Goal: Task Accomplishment & Management: Manage account settings

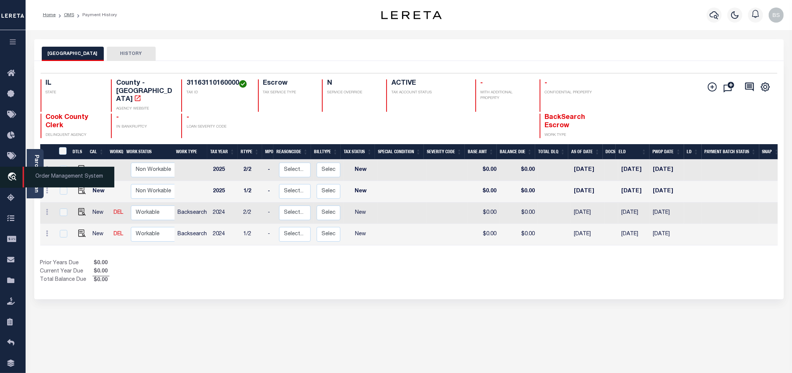
click at [44, 177] on span "Order Management System" at bounding box center [69, 177] width 92 height 21
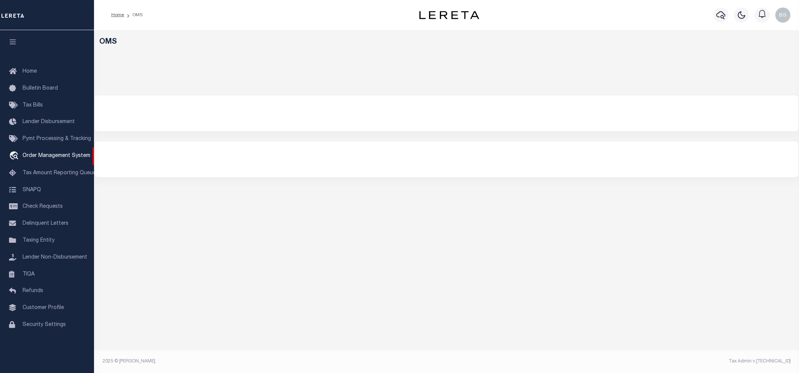
select select "200"
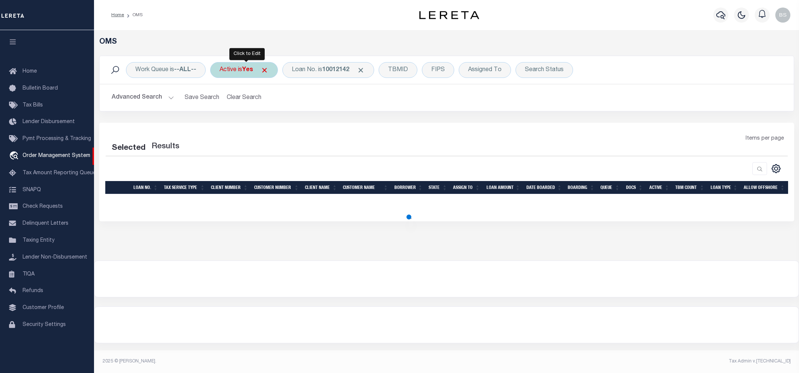
select select "200"
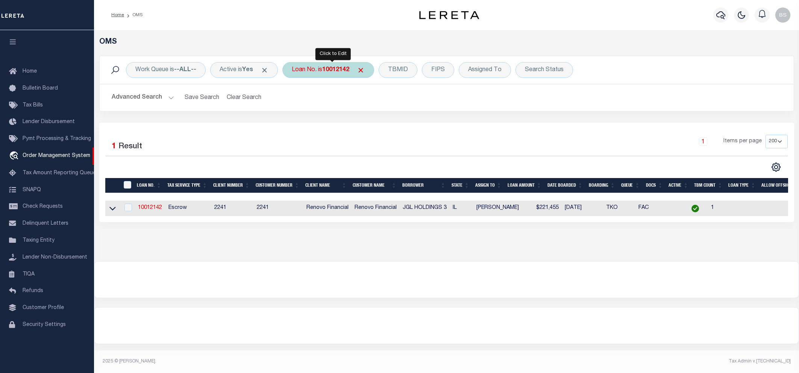
click at [318, 72] on div "Loan No. is 10012142" at bounding box center [328, 70] width 92 height 16
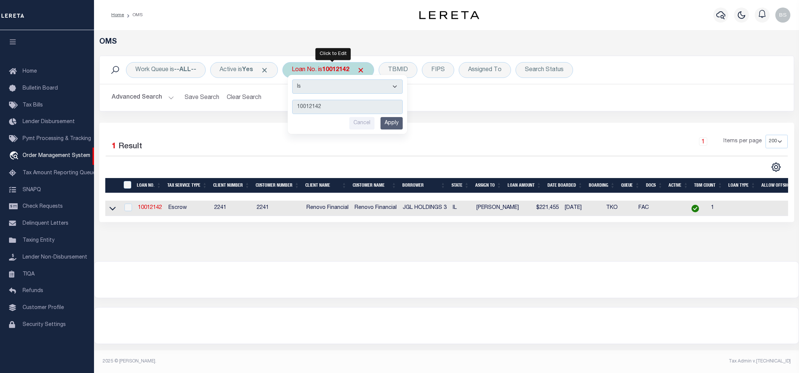
type input "115464"
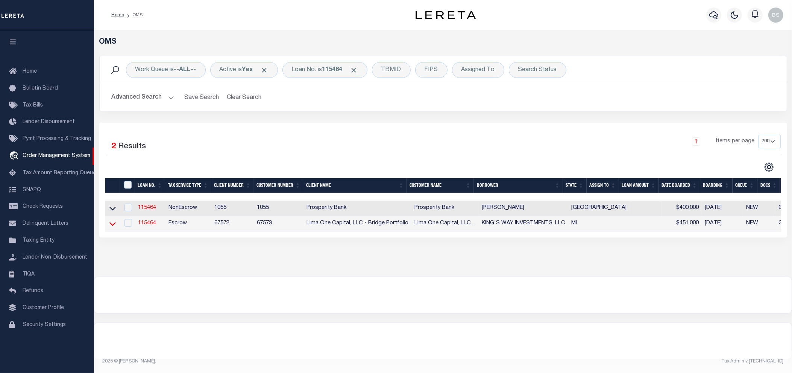
click at [112, 226] on icon at bounding box center [112, 224] width 6 height 4
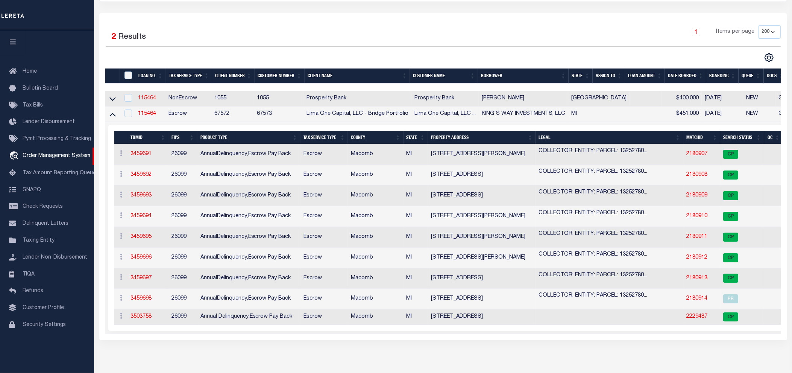
scroll to position [141, 0]
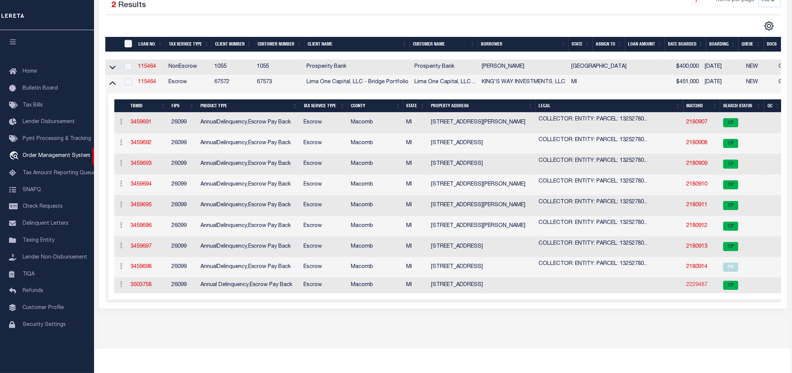
click at [686, 287] on link "2229487" at bounding box center [696, 284] width 21 height 5
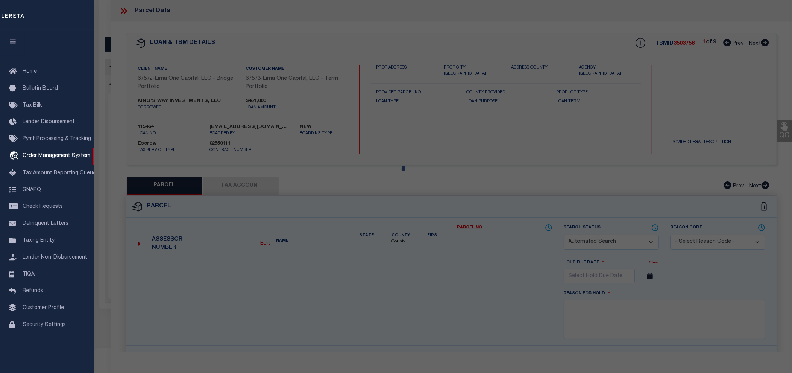
checkbox input "false"
select select "CP"
type input "SIMON,ZAIDEE"
select select "ATL"
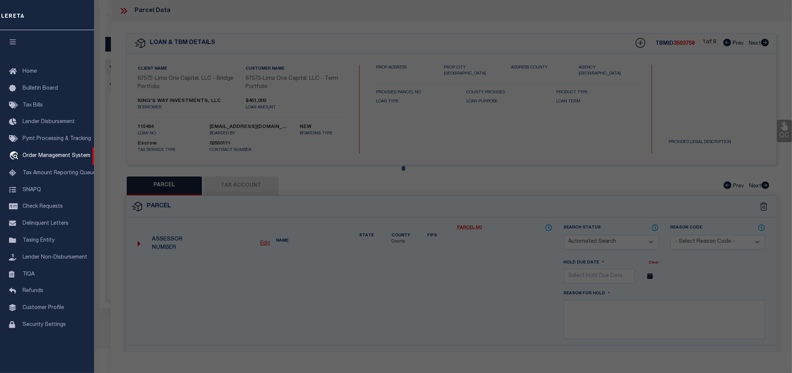
select select "ADD"
type input "26630 OAK ST"
checkbox input "false"
type input "ROSEVILLE, MI 48066"
type textarea "ROSEVILLE FARMS #5 N 73.75 FT LOT 26"
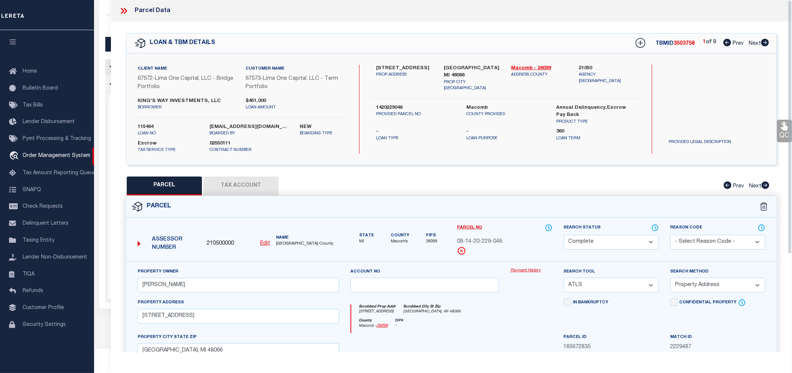
click at [529, 269] on link "Payment History" at bounding box center [531, 270] width 42 height 6
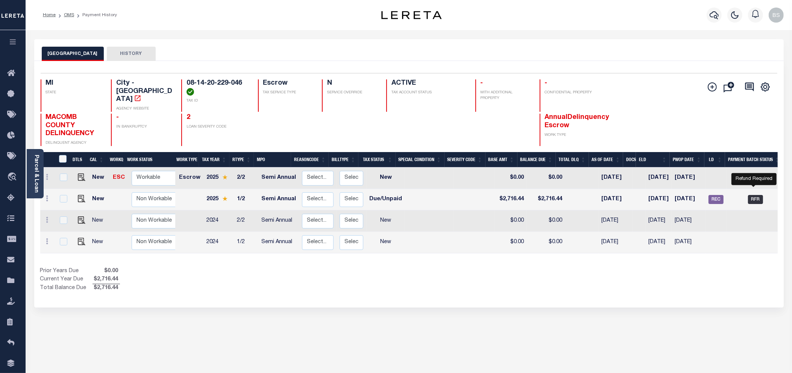
click at [760, 195] on span "RFR" at bounding box center [755, 199] width 15 height 9
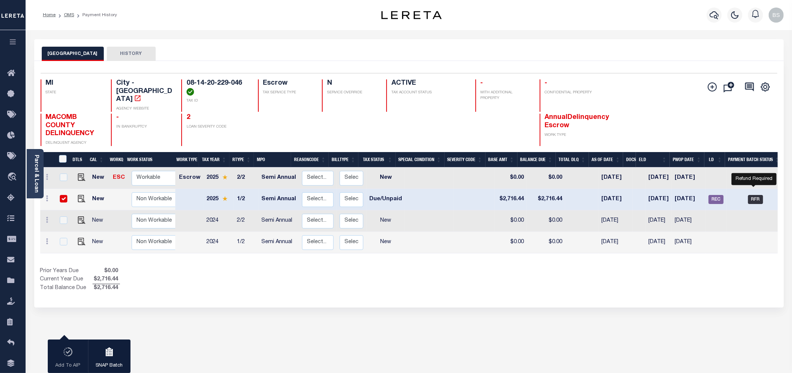
checkbox input "true"
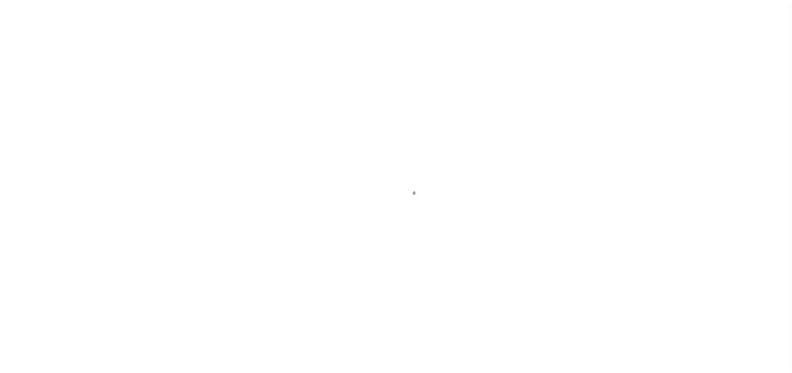
select select "RFR"
type input "09/08/2025"
type input "$2,716.44"
select select "Urbina, Matthew"
checkbox input "true"
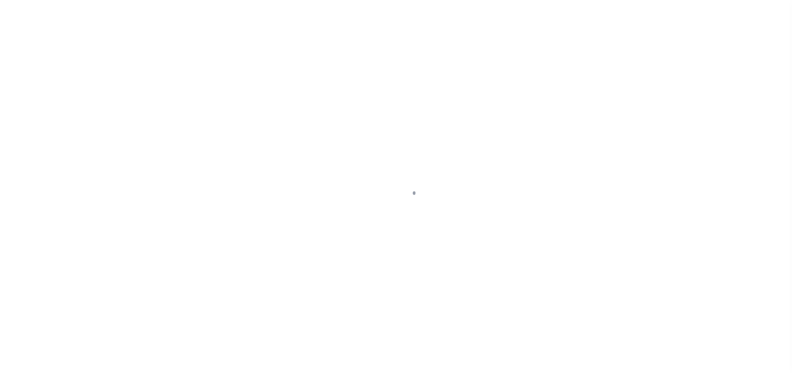
type input "N"
radio input "true"
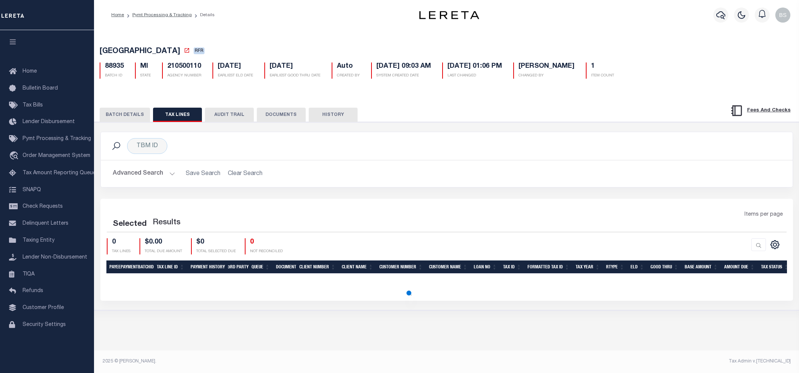
click at [121, 115] on button "BATCH DETAILS" at bounding box center [125, 115] width 50 height 14
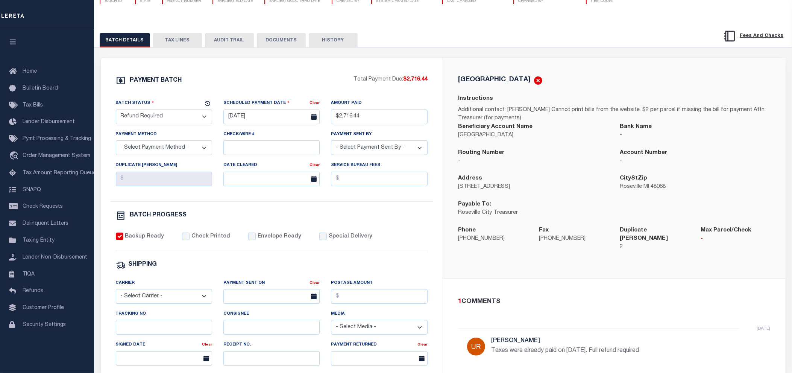
scroll to position [94, 0]
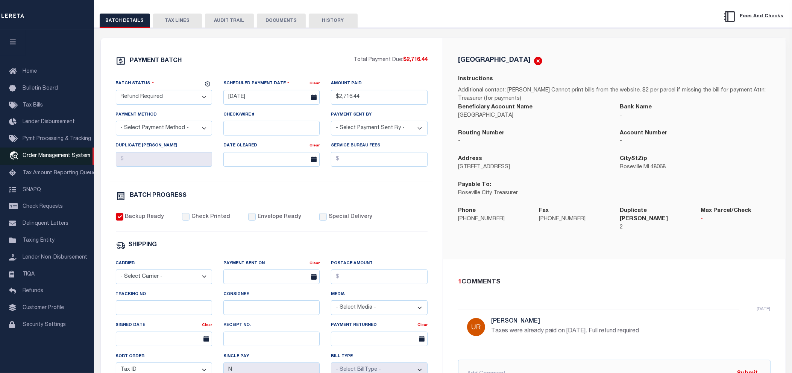
click at [49, 157] on span "Order Management System" at bounding box center [57, 155] width 68 height 5
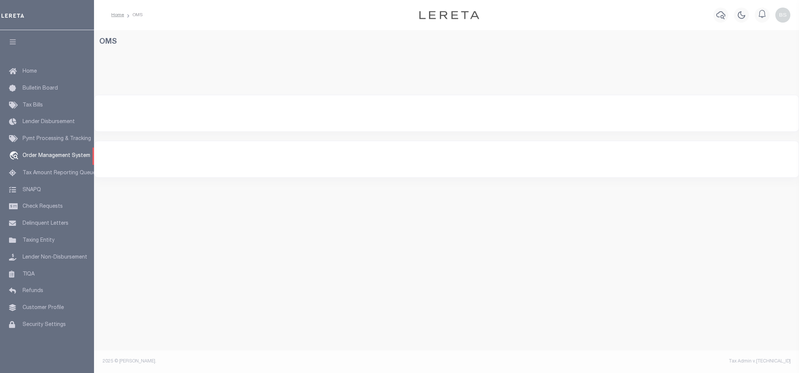
select select "200"
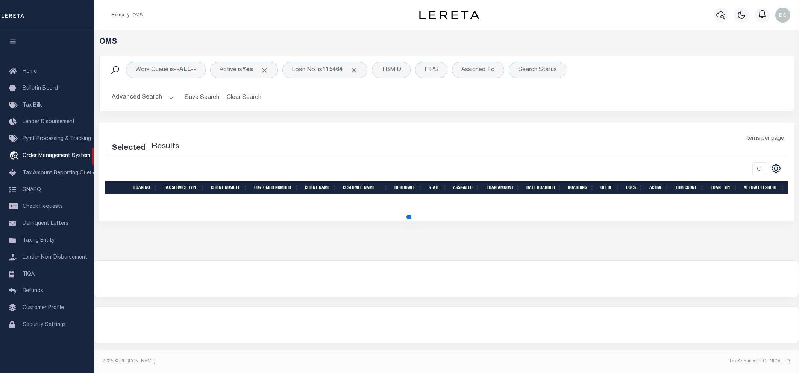
select select "200"
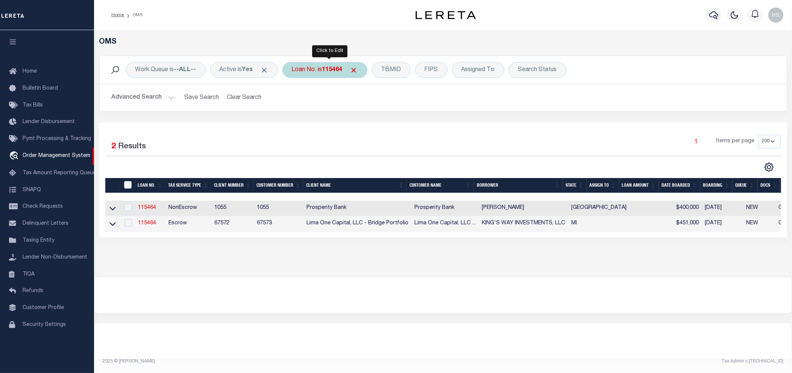
click at [318, 68] on div "Loan No. is 115464" at bounding box center [324, 70] width 85 height 16
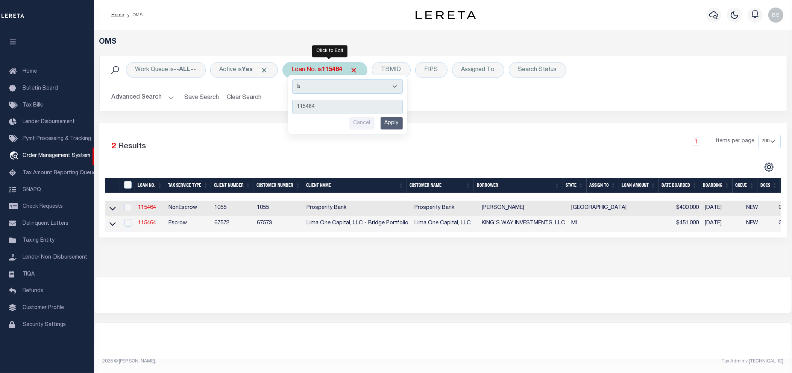
type input "11443703"
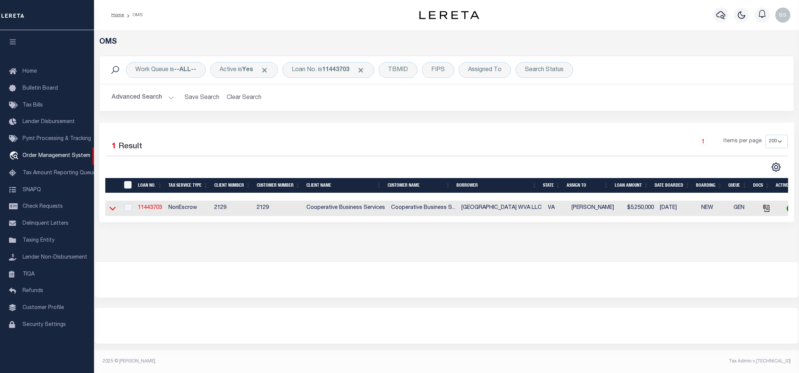
click at [112, 211] on icon at bounding box center [112, 208] width 6 height 8
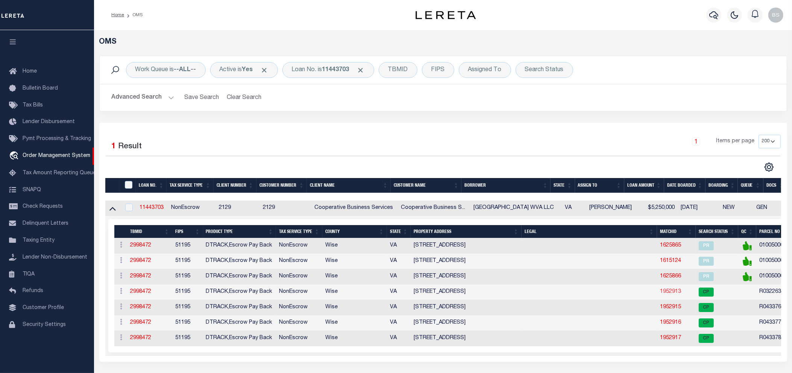
click at [669, 294] on link "1952913" at bounding box center [670, 291] width 21 height 5
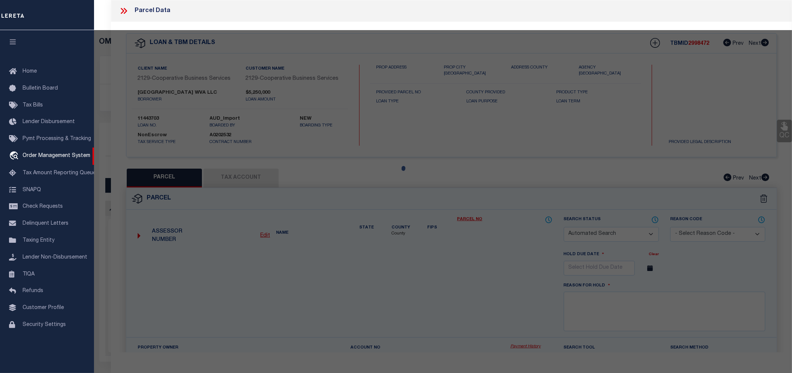
checkbox input "false"
select select "CP"
type input "WISE COUNTY PLAZA WVA LLC"
select select
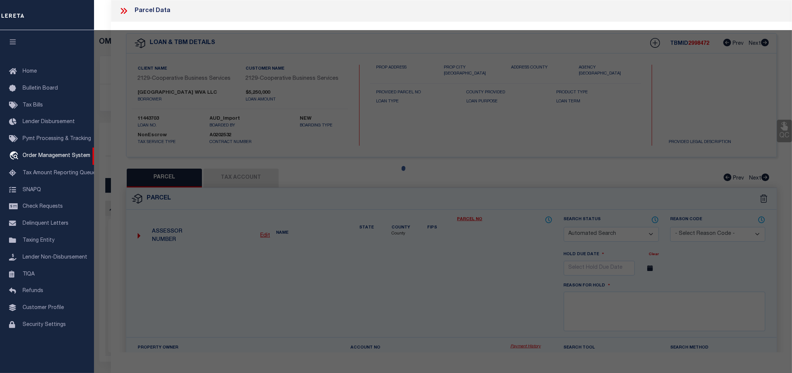
type input "165 PLAZA RD SW"
checkbox input "false"
type textarea "PCL 1 0.698 AC & PCL 3 0.748 AC SURVEY WISE PLAZA SHOPPING CENTER"
type textarea "Tax ID Special Project"
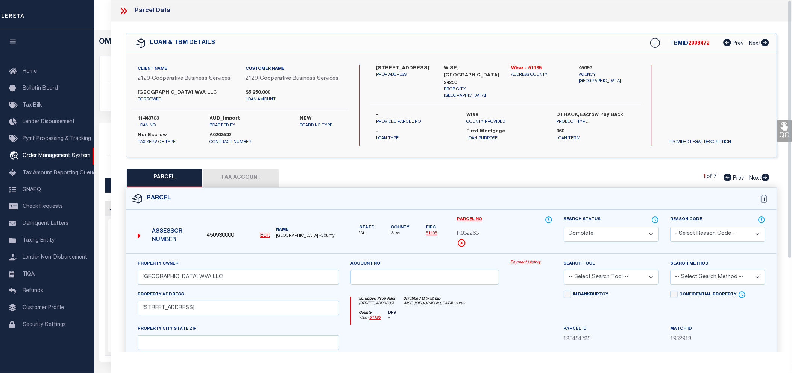
click at [523, 261] on link "Payment History" at bounding box center [531, 262] width 42 height 6
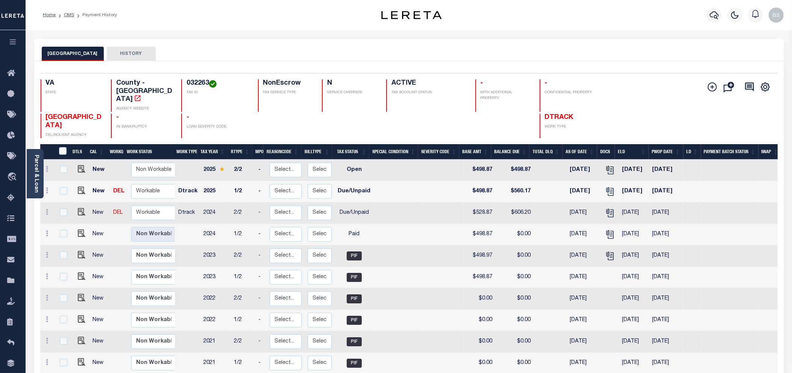
click at [196, 83] on h4 "032263" at bounding box center [217, 83] width 62 height 8
copy h4 "032263"
click at [81, 229] on img "" at bounding box center [82, 233] width 8 height 8
checkbox input "true"
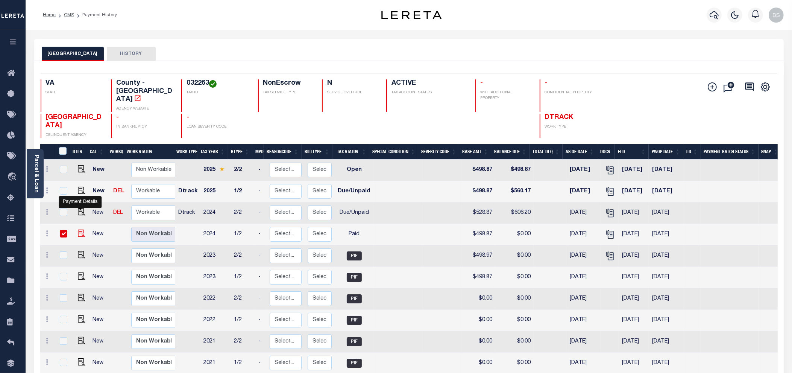
checkbox input "true"
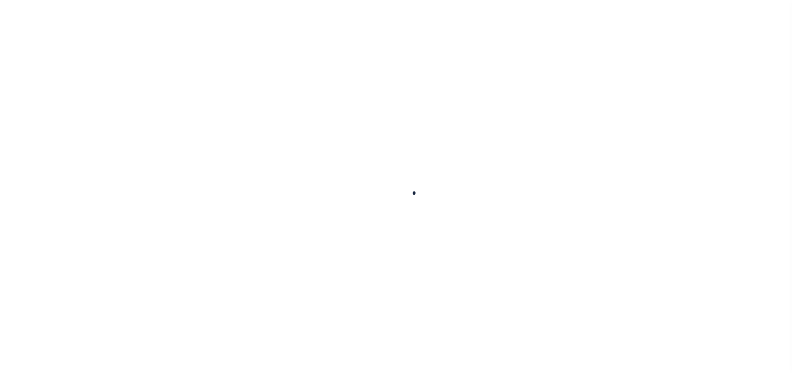
checkbox input "false"
type input "10/14/2025"
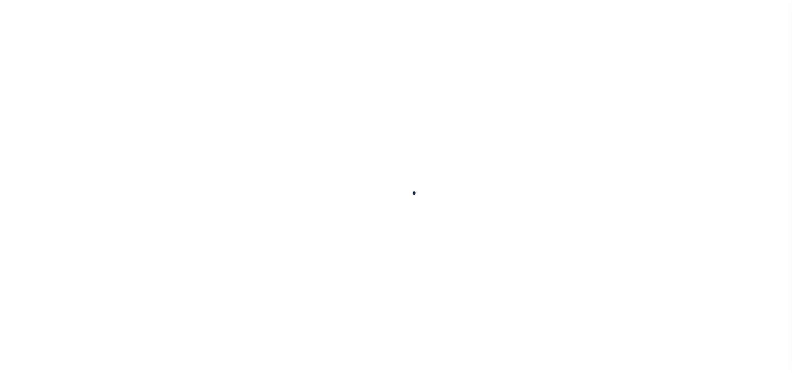
select select "PYD"
type input "$498.87"
type input "$0"
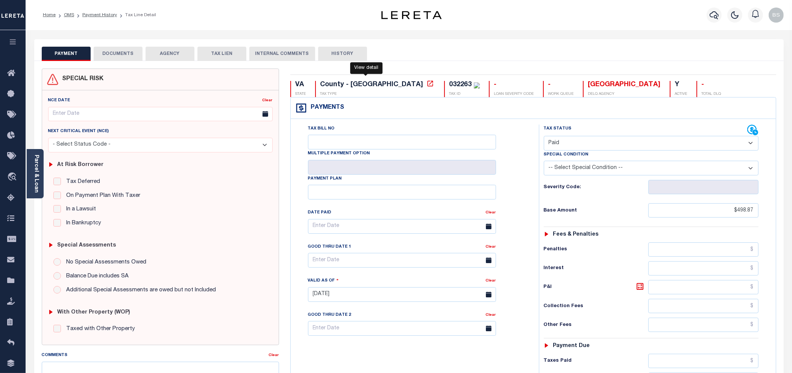
click at [426, 85] on icon at bounding box center [430, 84] width 8 height 8
click at [47, 176] on span "Order Management System" at bounding box center [69, 177] width 92 height 21
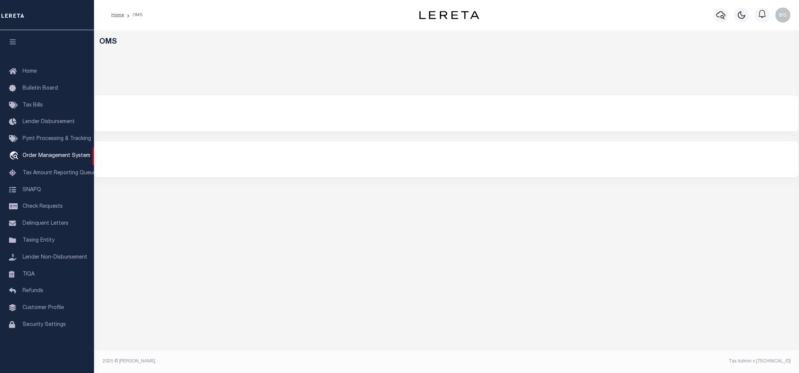
select select "200"
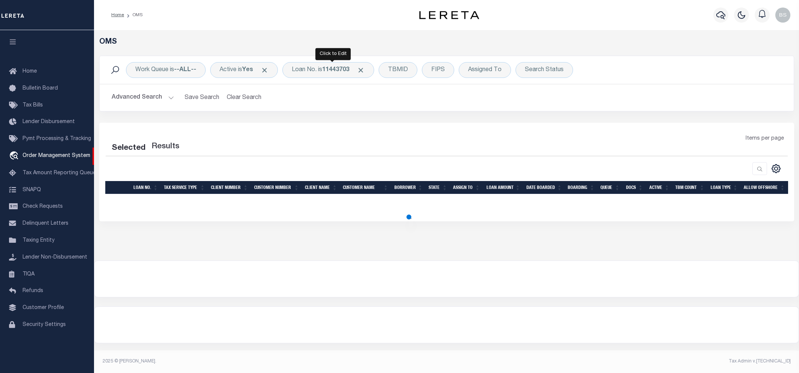
select select "200"
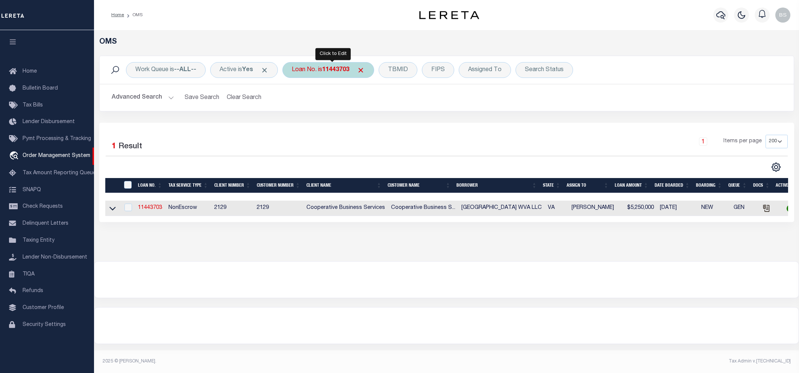
click at [320, 74] on div "Loan No. is 11443703" at bounding box center [328, 70] width 92 height 16
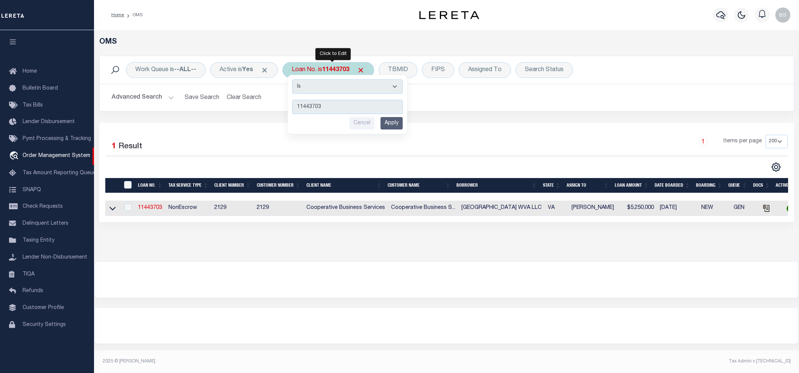
type input "13948"
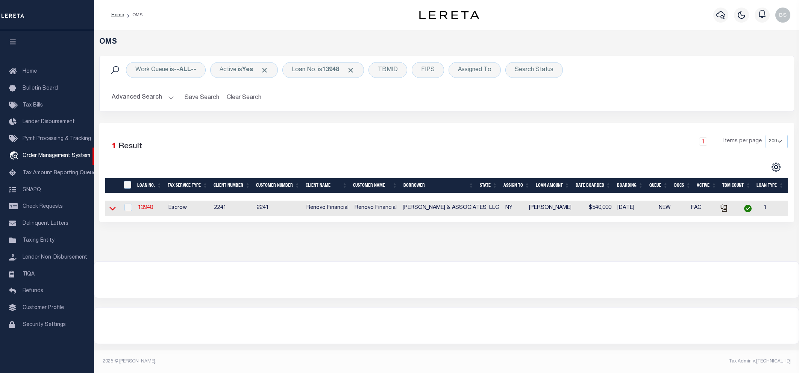
click at [114, 209] on icon at bounding box center [112, 208] width 6 height 8
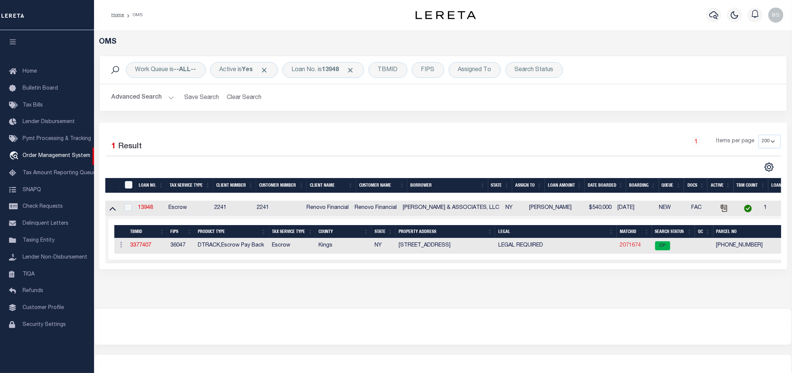
click at [628, 247] on link "2071674" at bounding box center [630, 245] width 21 height 5
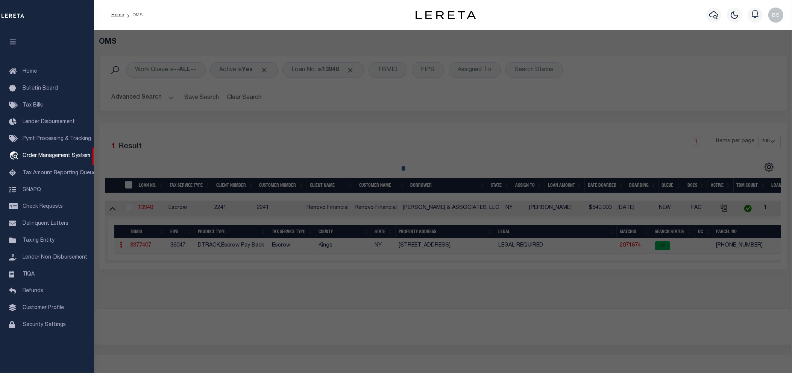
checkbox input "false"
select select "CP"
type input "SONNY & ASSOCIATES, LLC"
select select
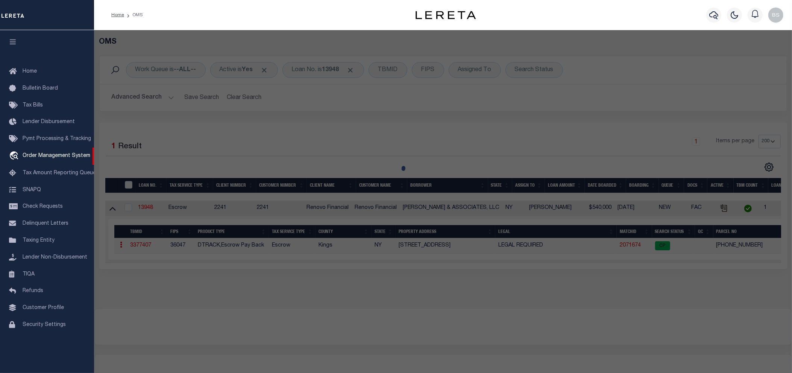
type input "945 METROPOLITAN AVENUE"
checkbox input "false"
type input "Brooklyn, NY 11211"
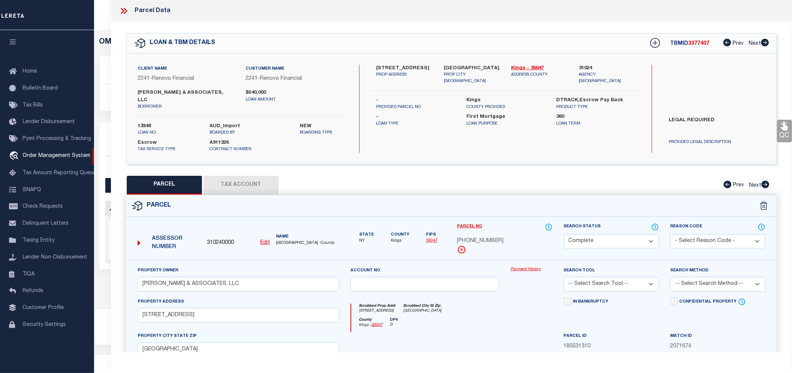
click at [532, 266] on link "Payment History" at bounding box center [531, 269] width 42 height 6
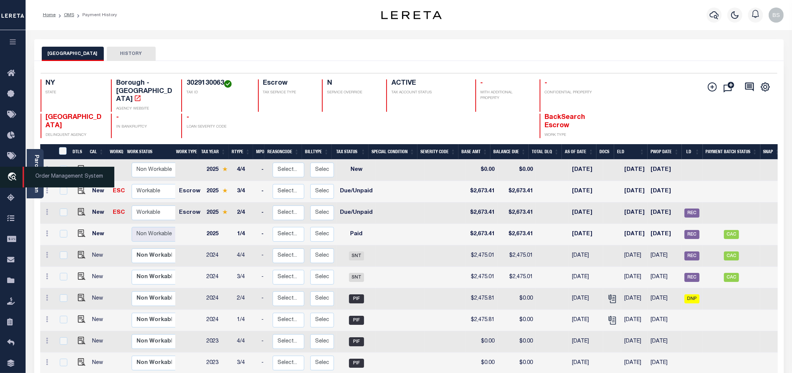
click at [50, 178] on span "Order Management System" at bounding box center [69, 177] width 92 height 21
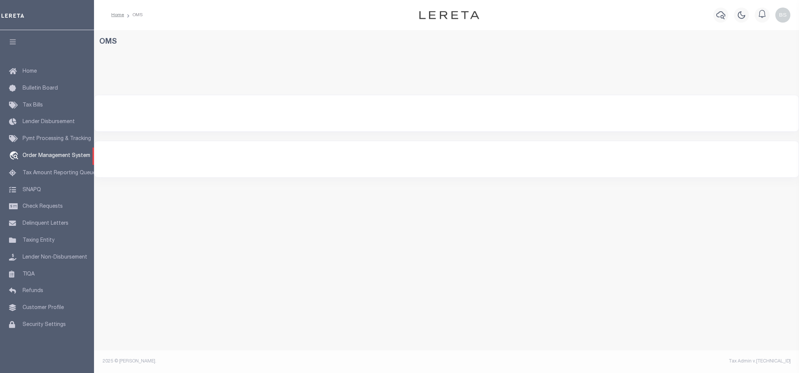
select select "200"
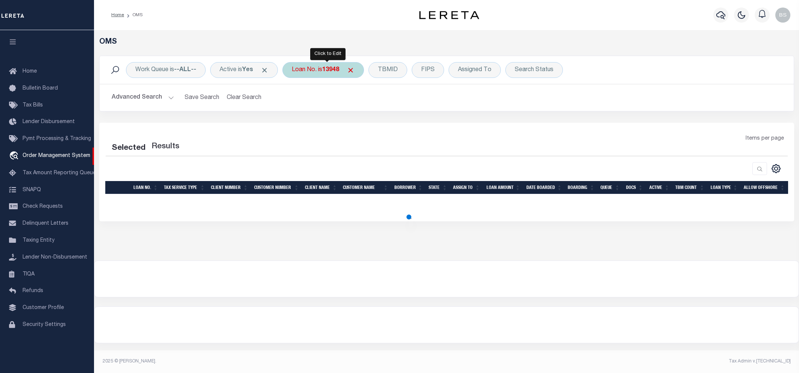
select select "200"
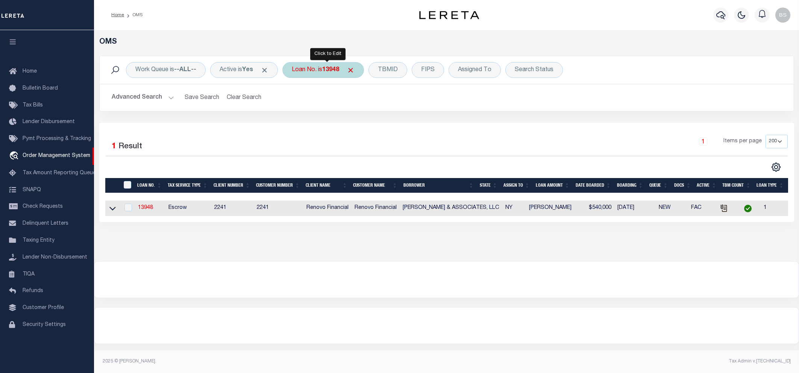
click at [301, 70] on div "Loan No. is 13948" at bounding box center [323, 70] width 82 height 16
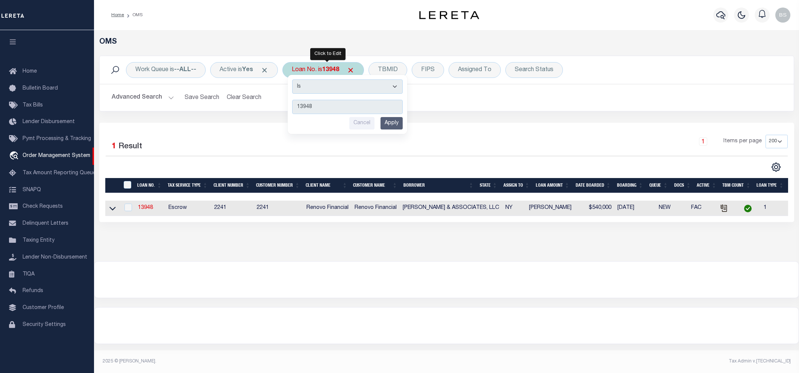
type input "48848"
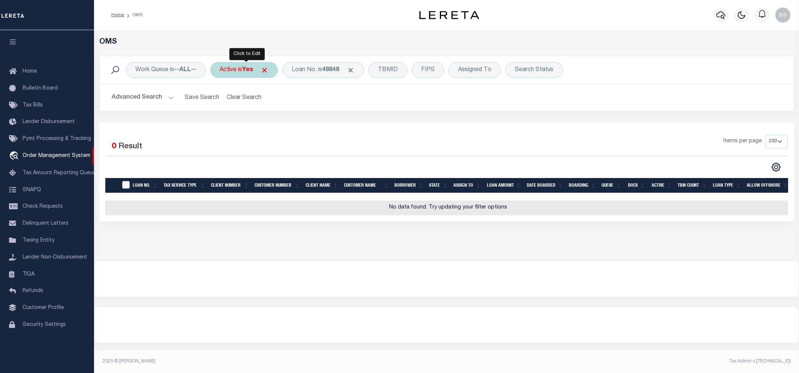
click at [247, 76] on div "Active is Yes" at bounding box center [244, 70] width 68 height 16
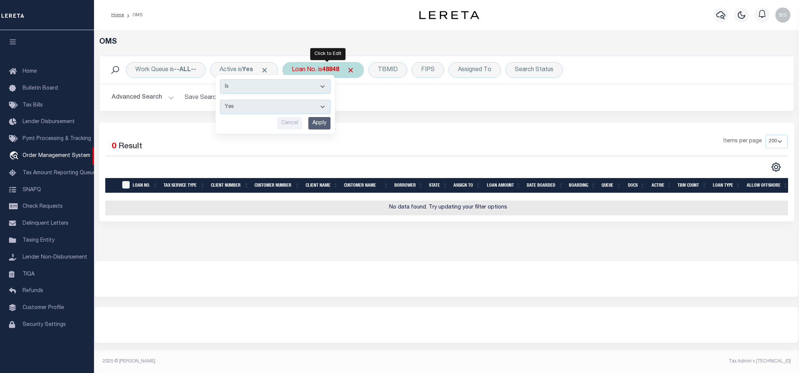
click at [319, 73] on div "Loan No. is 48848" at bounding box center [323, 70] width 82 height 16
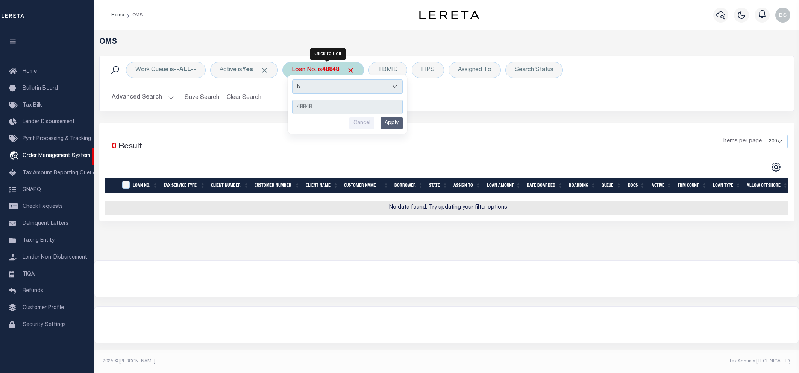
click at [328, 112] on input "48848" at bounding box center [347, 107] width 111 height 14
type input "48848"
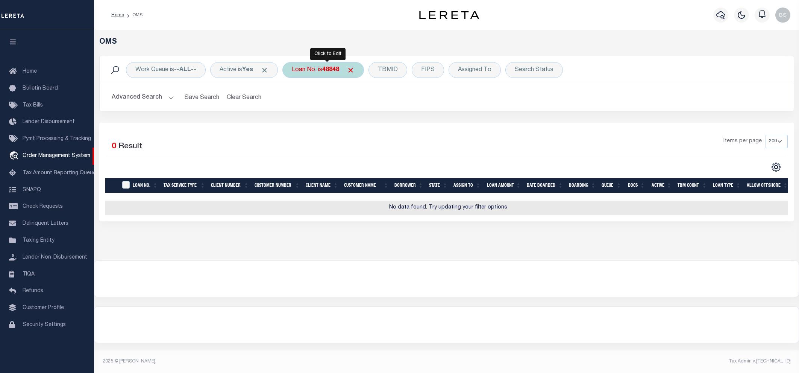
click at [321, 76] on div "Loan No. is 48848" at bounding box center [323, 70] width 82 height 16
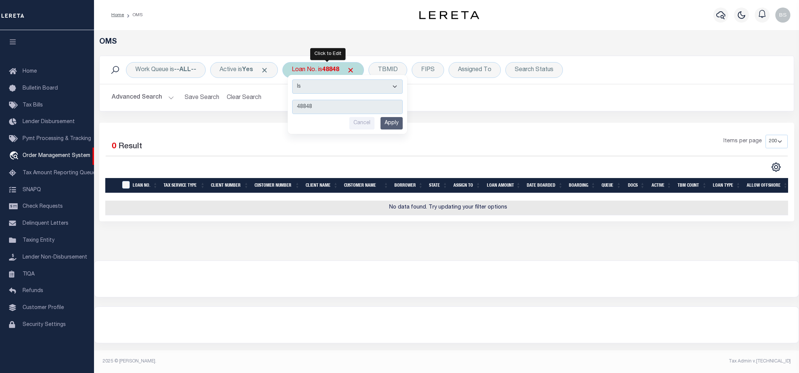
type input "25110ND"
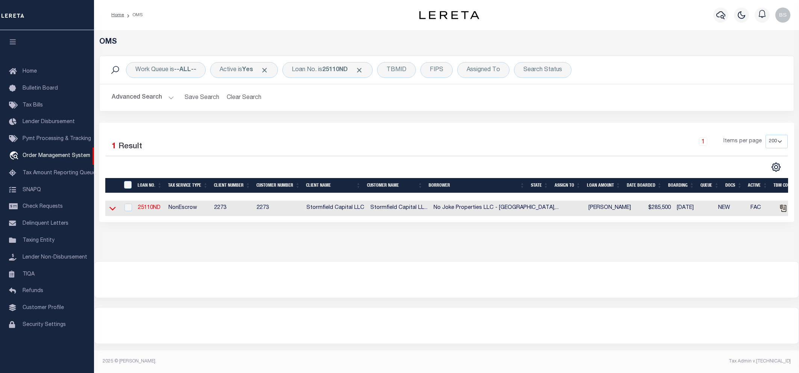
click at [111, 209] on icon at bounding box center [112, 208] width 6 height 8
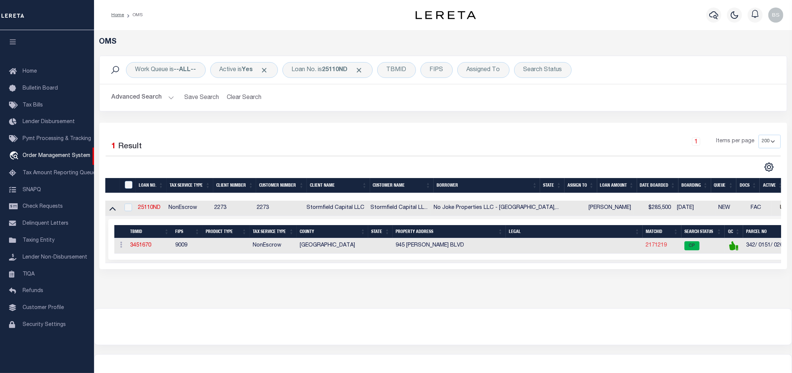
click at [652, 246] on link "2171219" at bounding box center [656, 245] width 21 height 5
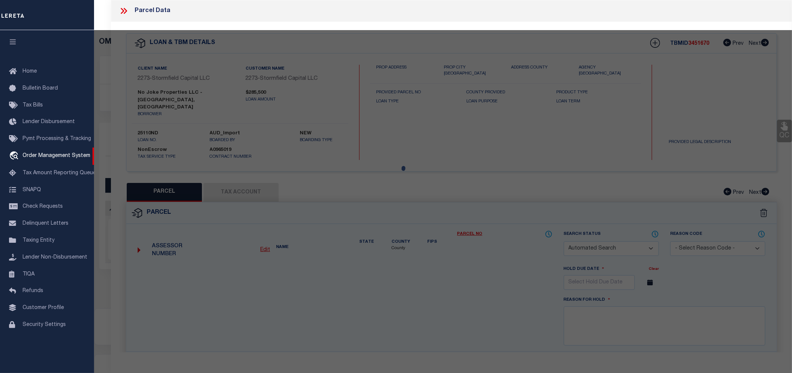
checkbox input "false"
select select "CP"
type input "NO JOKE PROPERTIES LLC"
select select "AGW"
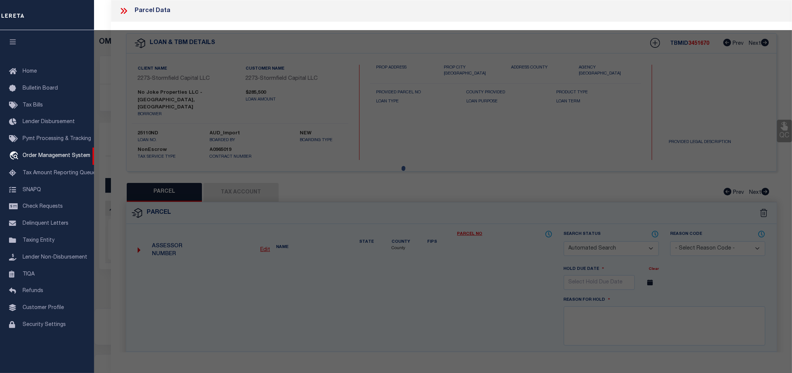
select select "ADD"
type input "945 ELLA T GRASSO BLVD"
checkbox input "false"
type input "New Haven CT 06519"
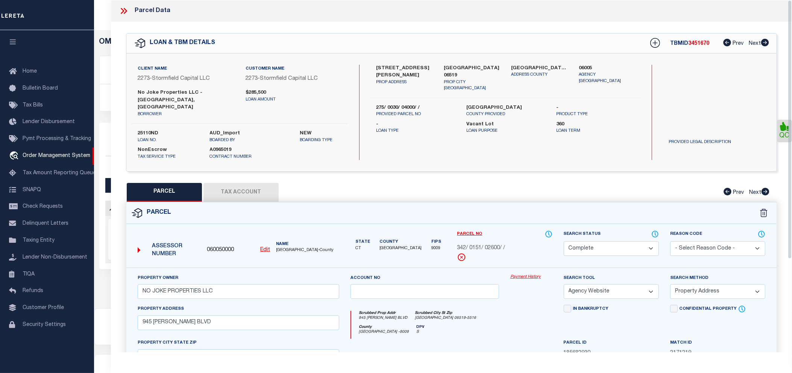
click at [534, 274] on link "Payment History" at bounding box center [531, 277] width 42 height 6
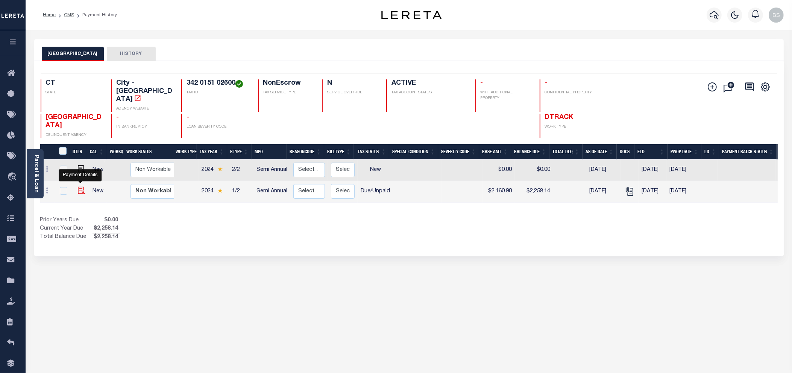
click at [81, 186] on img "" at bounding box center [82, 190] width 8 height 8
checkbox input "true"
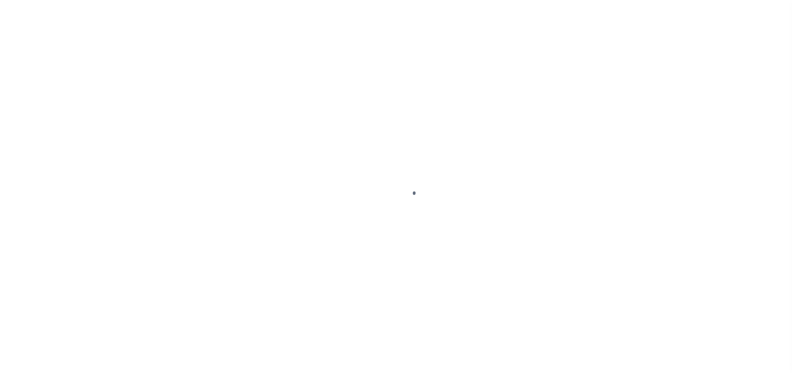
select select "DUE"
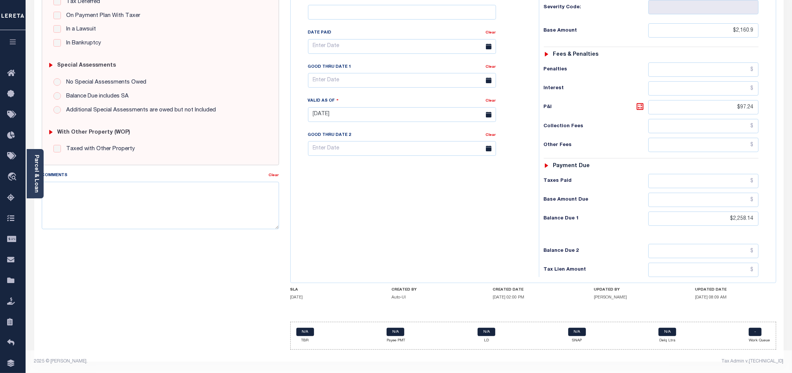
scroll to position [185, 0]
click at [15, 177] on icon "travel_explore" at bounding box center [13, 177] width 12 height 10
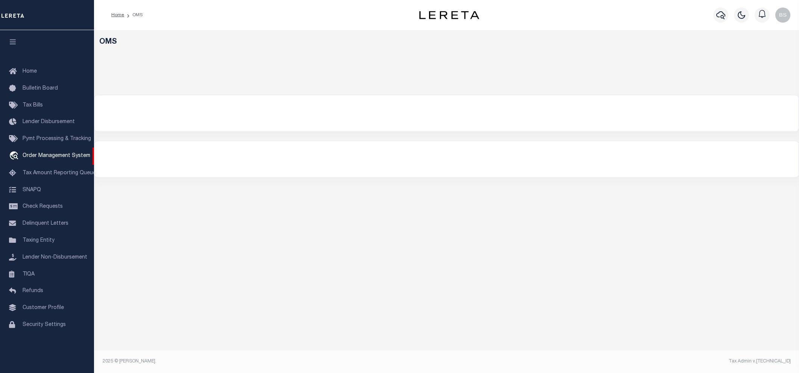
select select "200"
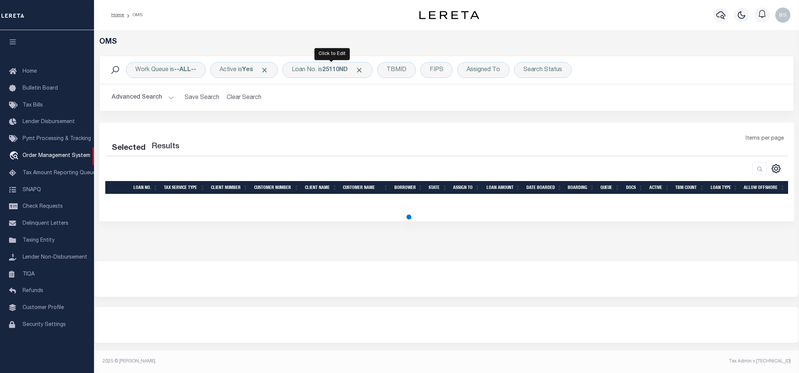
select select "200"
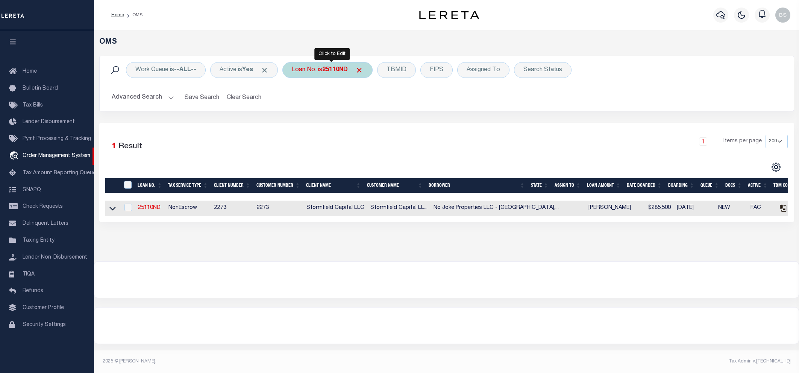
click at [321, 71] on div "Loan No. is 25110ND" at bounding box center [327, 70] width 90 height 16
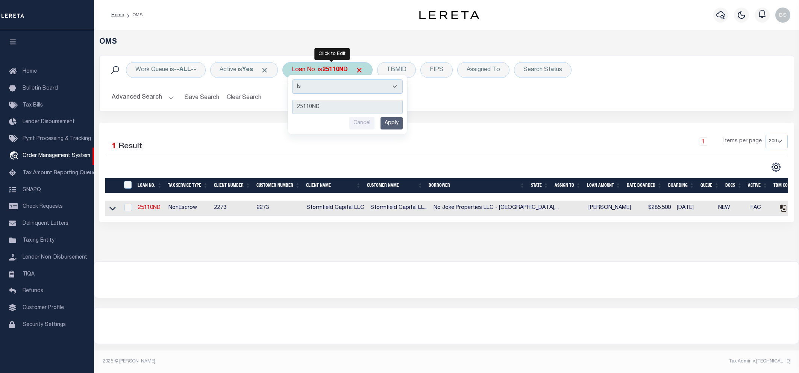
type input "16756"
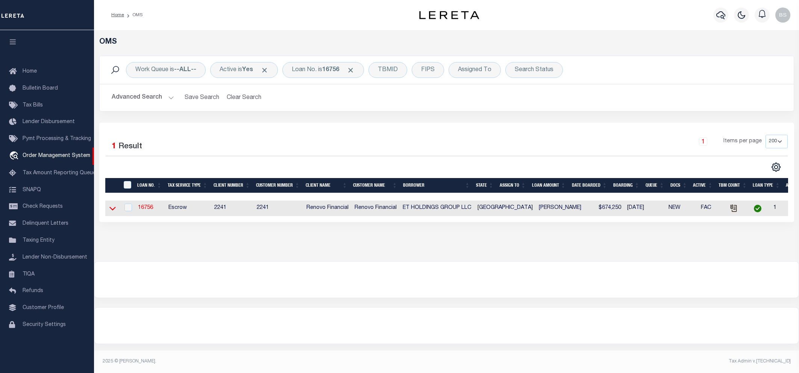
click at [110, 212] on icon at bounding box center [112, 208] width 6 height 8
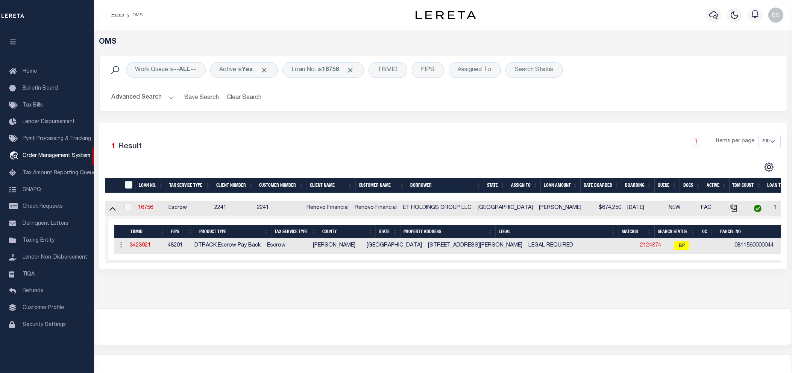
click at [640, 246] on link "2124874" at bounding box center [650, 245] width 21 height 5
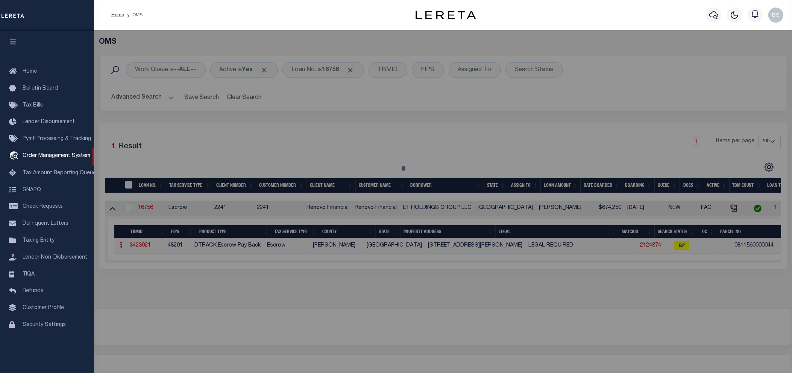
checkbox input "false"
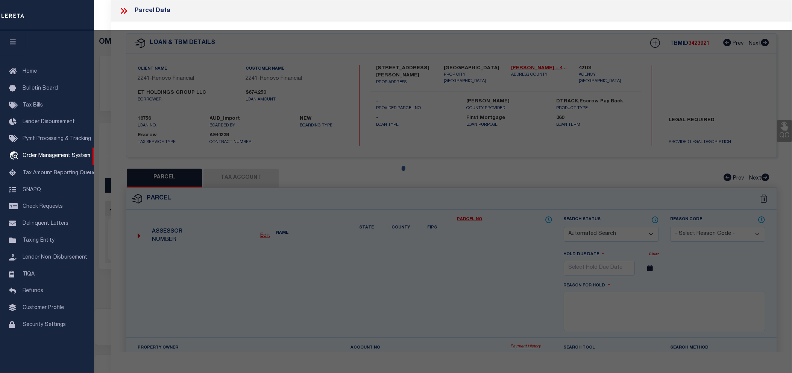
select select "BP"
type input "ETP REALTY AND INVESTMENT GROUP LLC"
select select "AGW"
select select
type input "6254 LOCKE LN"
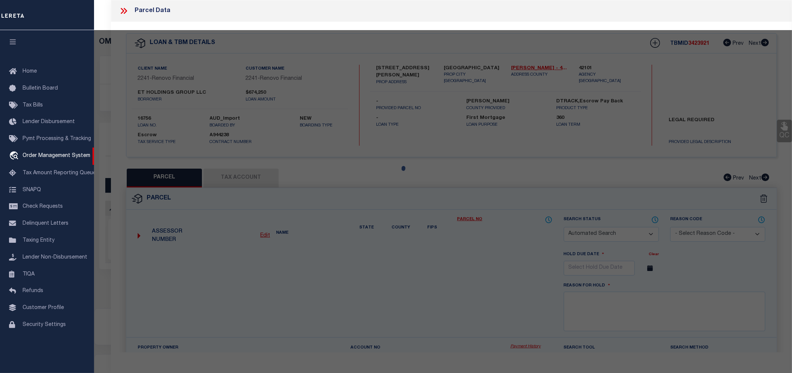
type input "HOUSTON TX 77057"
type textarea "LT 44 BLK 4 BRIARGROVE SEC 1"
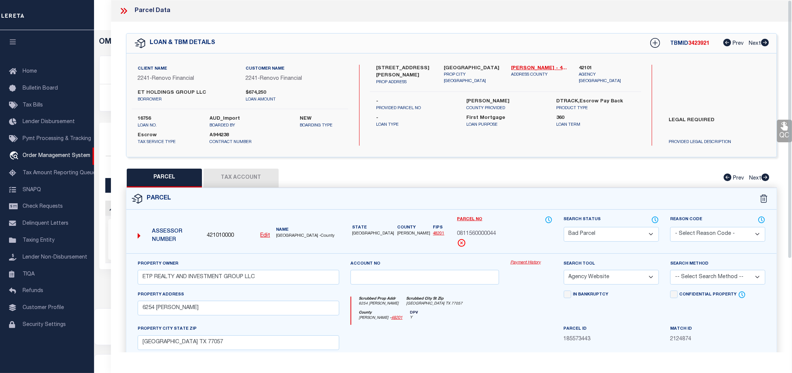
click at [538, 264] on link "Payment History" at bounding box center [531, 262] width 42 height 6
click at [121, 9] on icon at bounding box center [122, 11] width 3 height 6
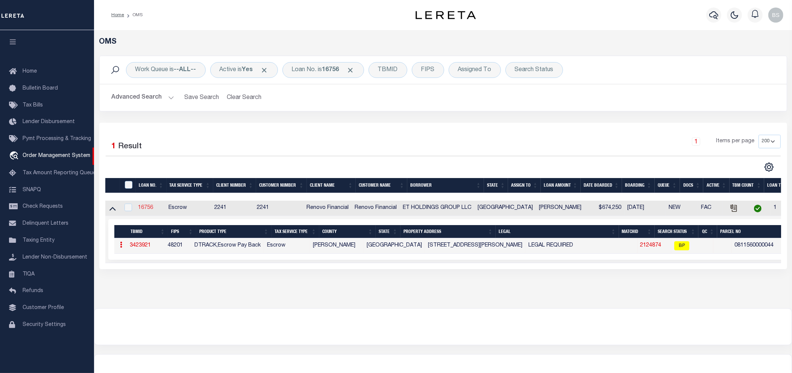
click at [146, 208] on link "16756" at bounding box center [145, 207] width 15 height 5
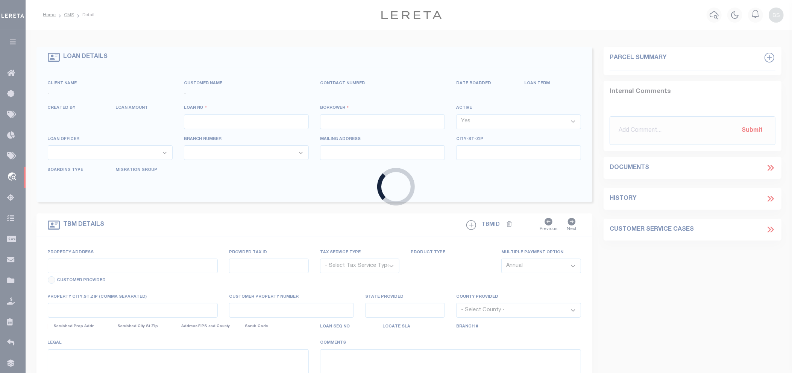
type input "16756"
type input "ET HOLDINGS GROUP LLC"
select select
type input "22314 Merabrook"
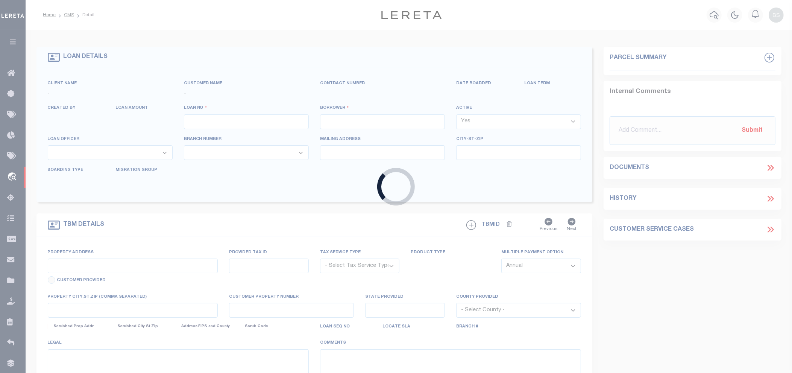
type input "Katy TX 77450"
select select "10"
select select "Escrow"
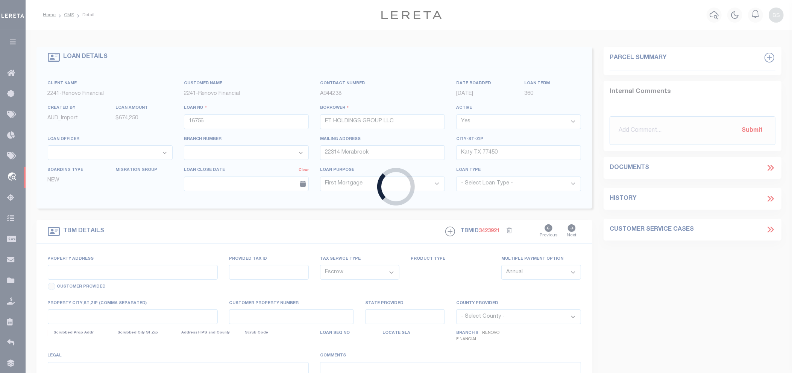
type input "[STREET_ADDRESS][PERSON_NAME]"
select select
type input "[GEOGRAPHIC_DATA]"
type input "a0kUS000008UsjA"
type input "[GEOGRAPHIC_DATA]"
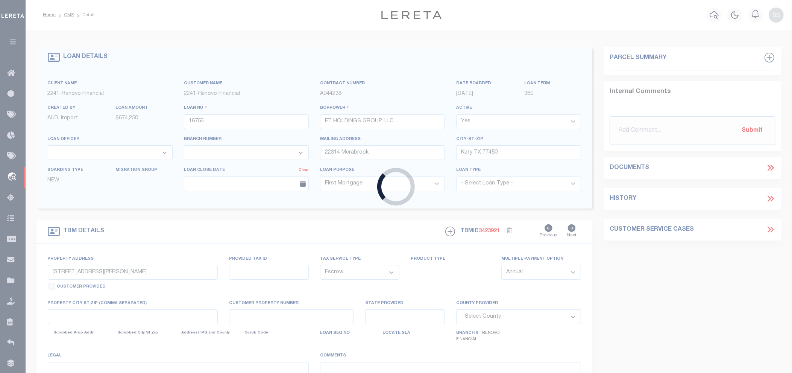
select select
type textarea "LEGAL REQUIRED"
select select "25066"
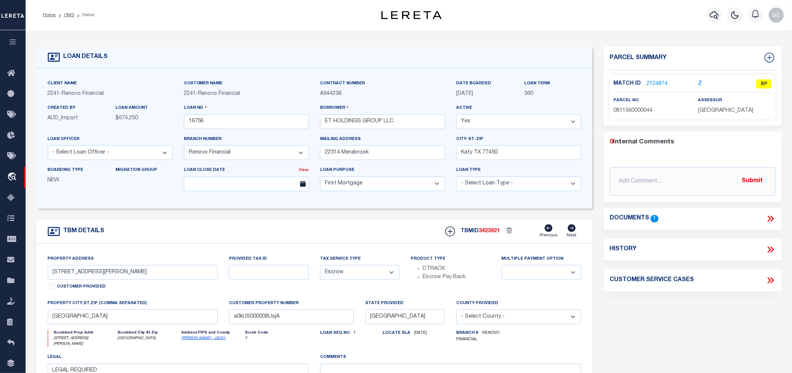
click at [771, 220] on icon at bounding box center [771, 218] width 3 height 6
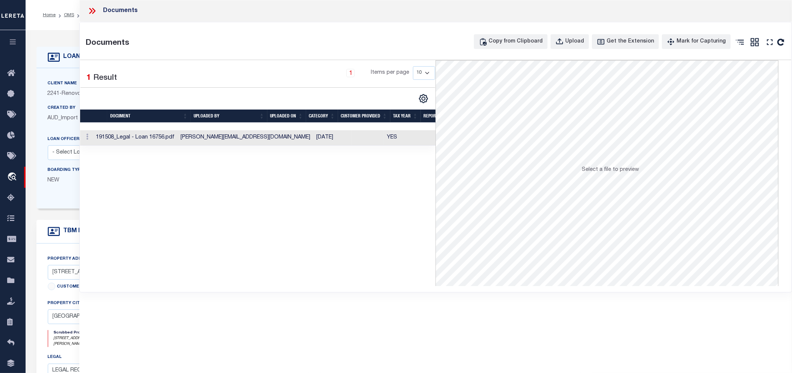
click at [313, 139] on td "[DATE]" at bounding box center [332, 137] width 39 height 15
click at [91, 8] on icon at bounding box center [92, 11] width 10 height 10
